Goal: Information Seeking & Learning: Learn about a topic

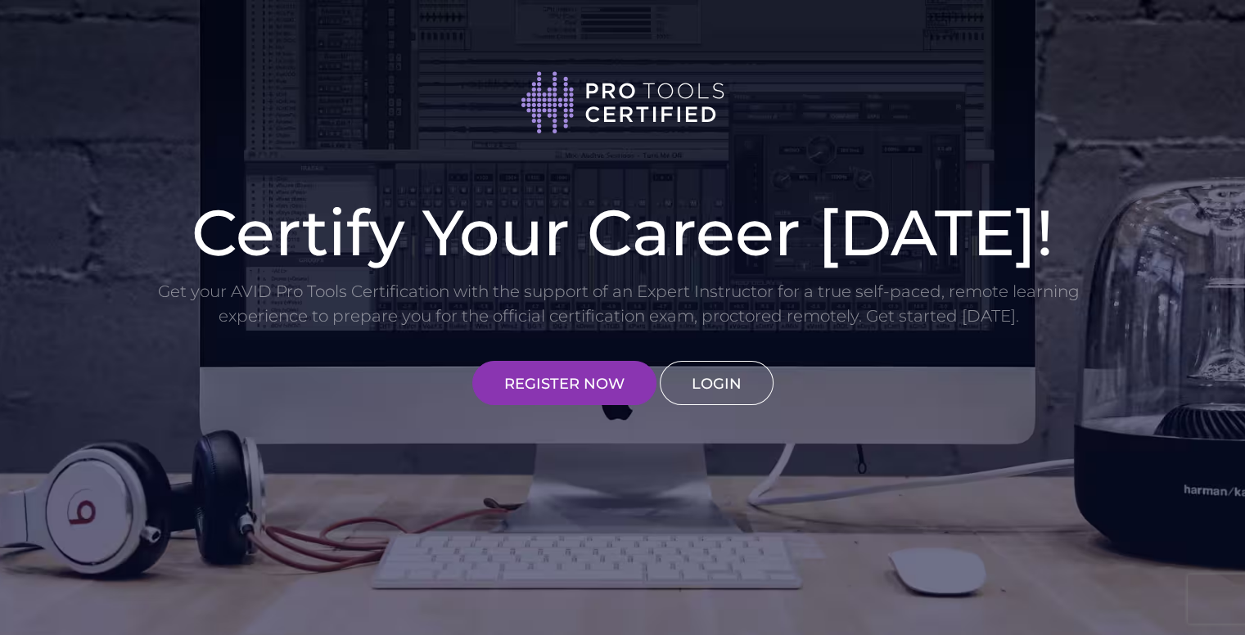
type input "[EMAIL_ADDRESS][DOMAIN_NAME]"
click at [717, 381] on link "LOGIN" at bounding box center [717, 383] width 114 height 44
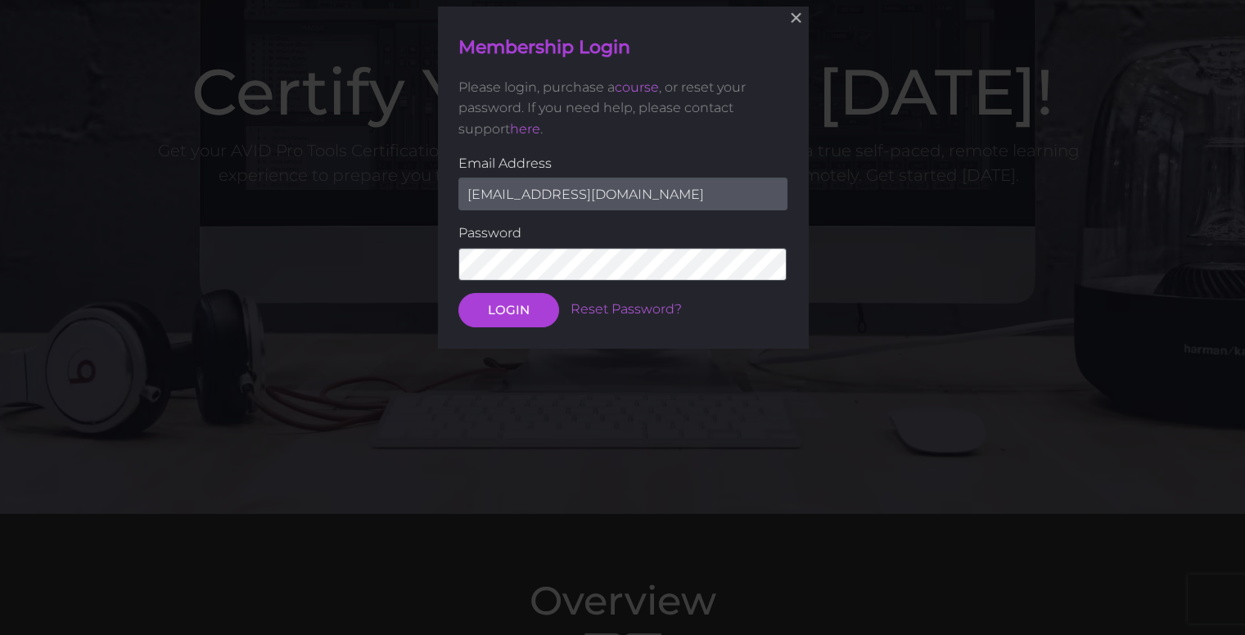
scroll to position [142, 0]
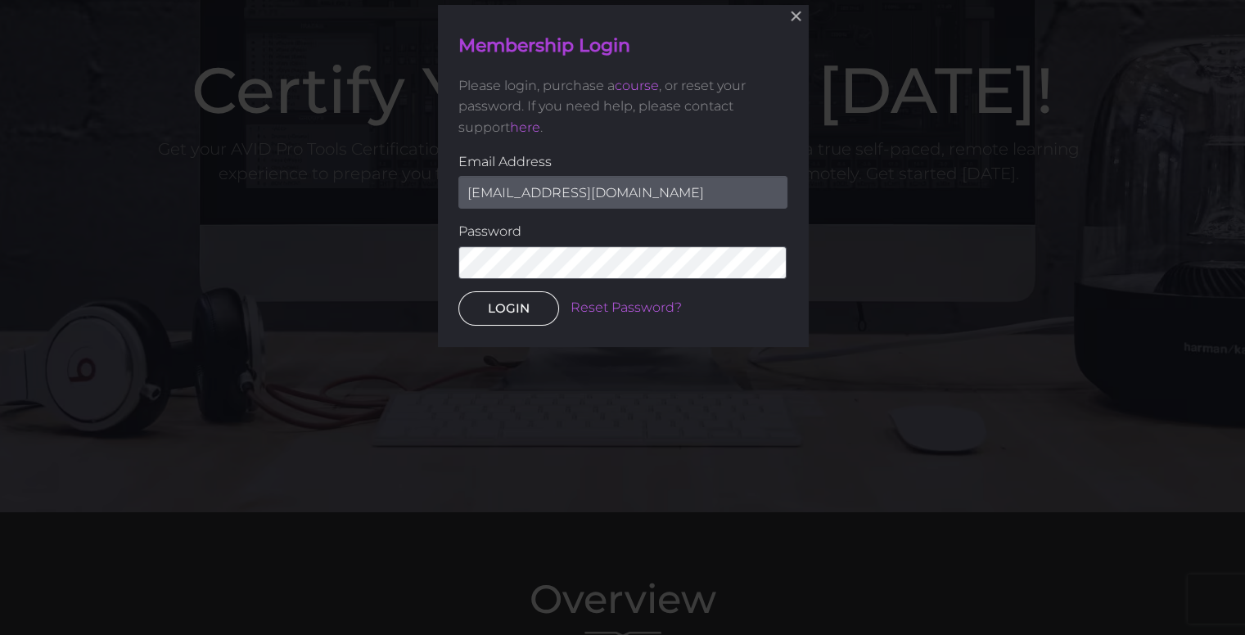
click at [514, 302] on button "LOGIN" at bounding box center [509, 308] width 101 height 34
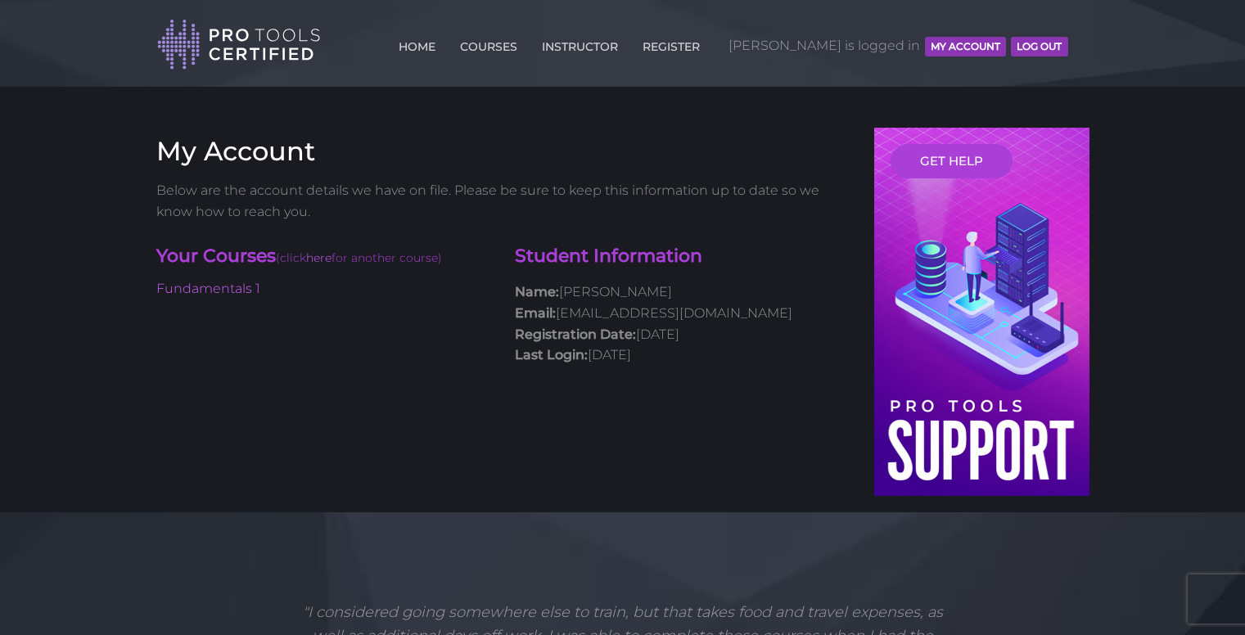
click at [510, 307] on div "Student Information Name: [PERSON_NAME] Email: [EMAIL_ADDRESS][DOMAIN_NAME] Reg…" at bounding box center [682, 307] width 359 height 143
click at [242, 284] on link "Fundamentals 1" at bounding box center [208, 289] width 104 height 16
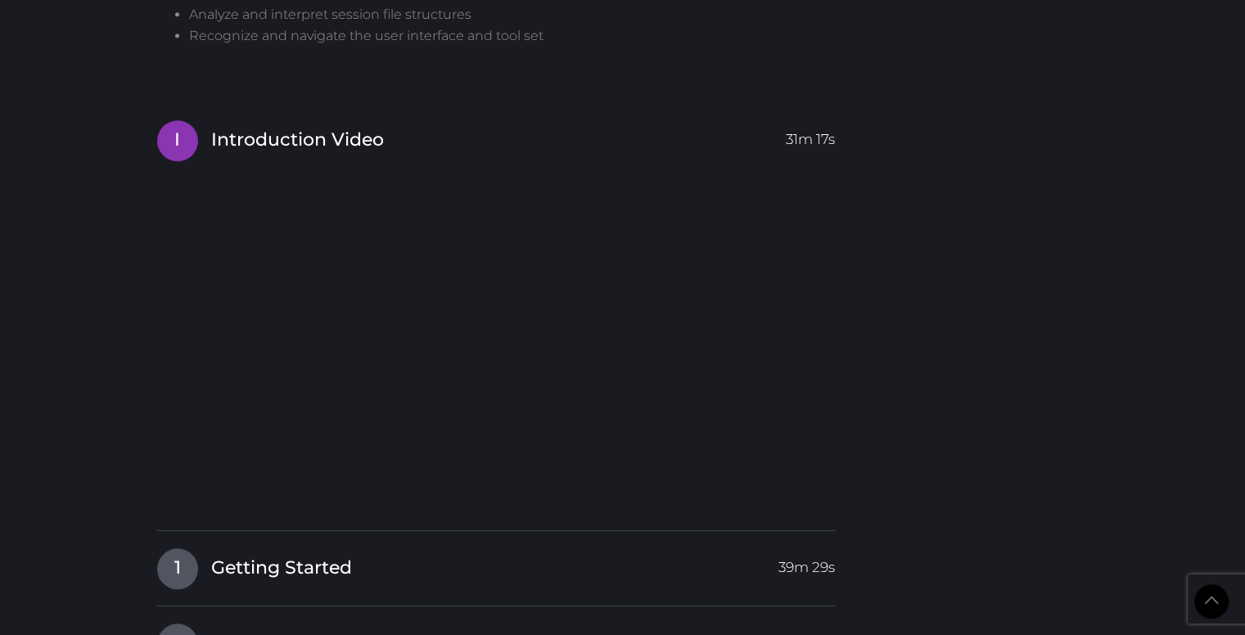
scroll to position [1419, 0]
click at [111, 308] on body "Back to Top Toggle navigation HOME COURSES INSTRUCTOR REGISTER Andrew is logged…" at bounding box center [622, 380] width 1245 height 3599
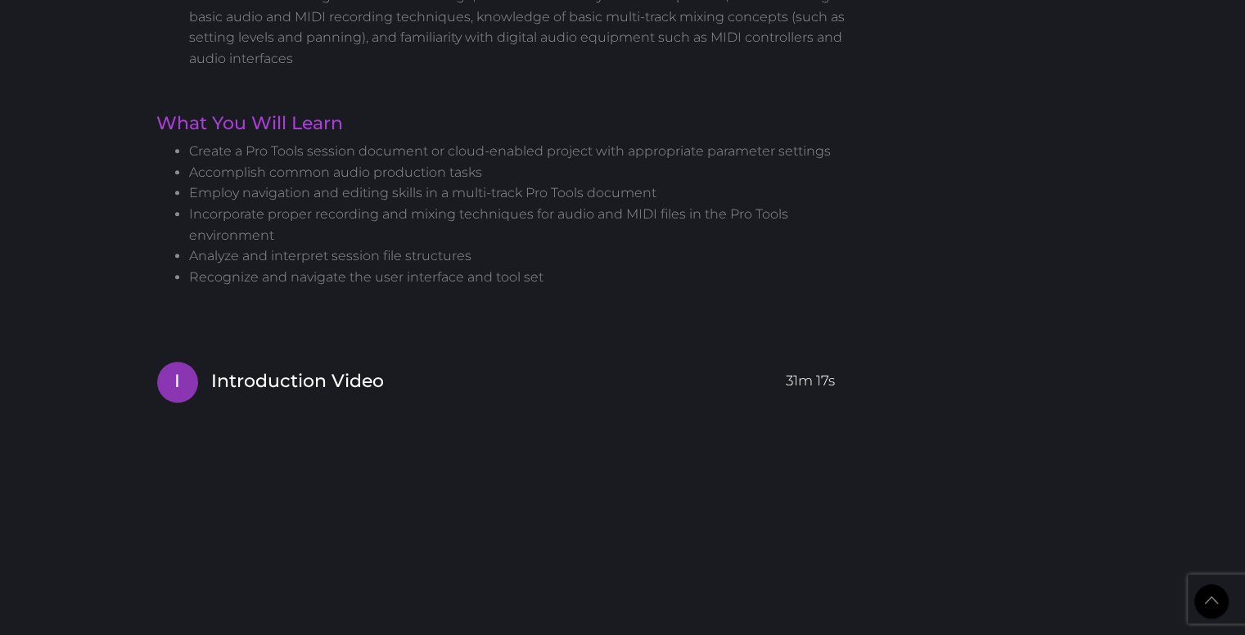
scroll to position [1200, 0]
